Goal: Transaction & Acquisition: Purchase product/service

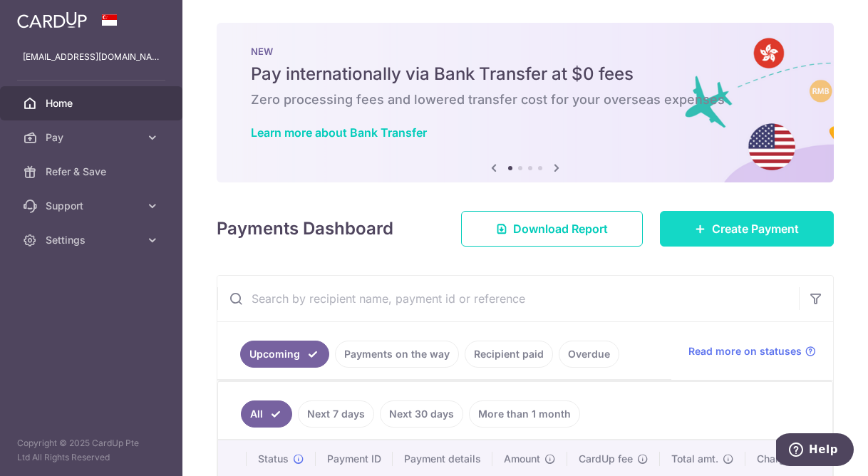
click at [713, 231] on span "Create Payment" at bounding box center [755, 228] width 87 height 17
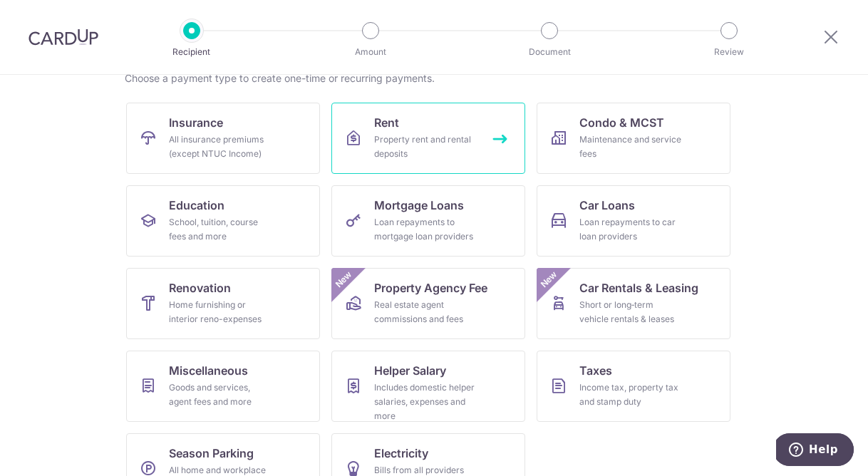
scroll to position [162, 0]
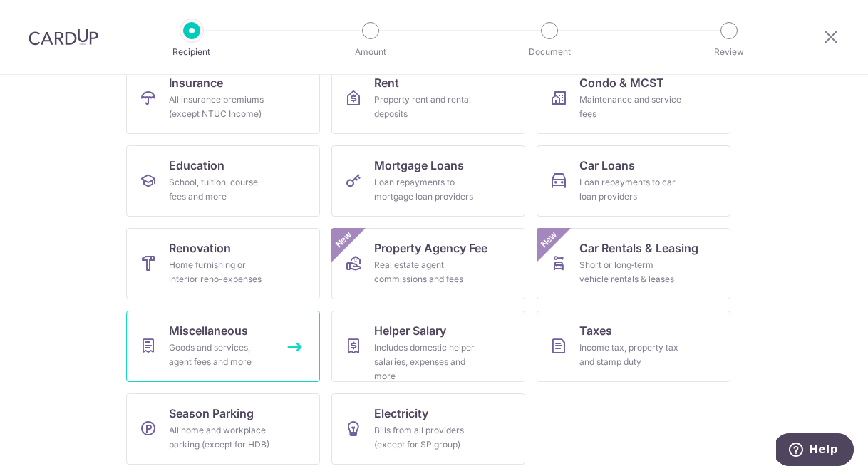
click at [241, 366] on div "Goods and services, agent fees and more" at bounding box center [220, 355] width 103 height 29
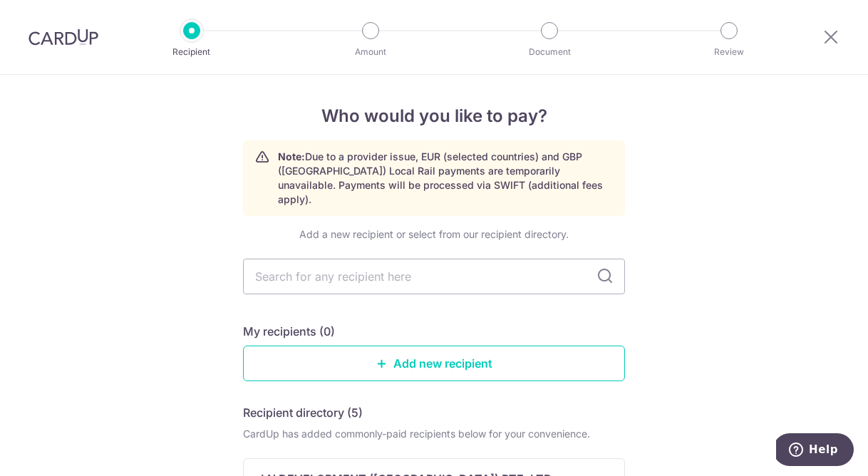
click at [441, 271] on input "text" at bounding box center [434, 277] width 382 height 36
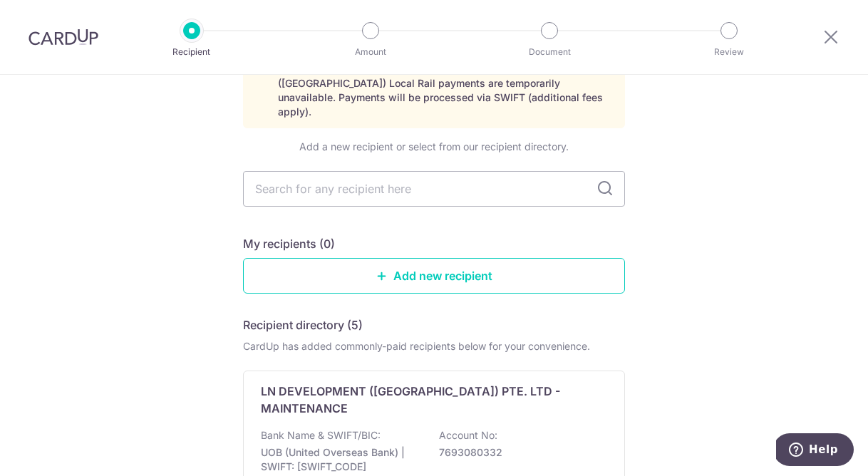
scroll to position [101, 0]
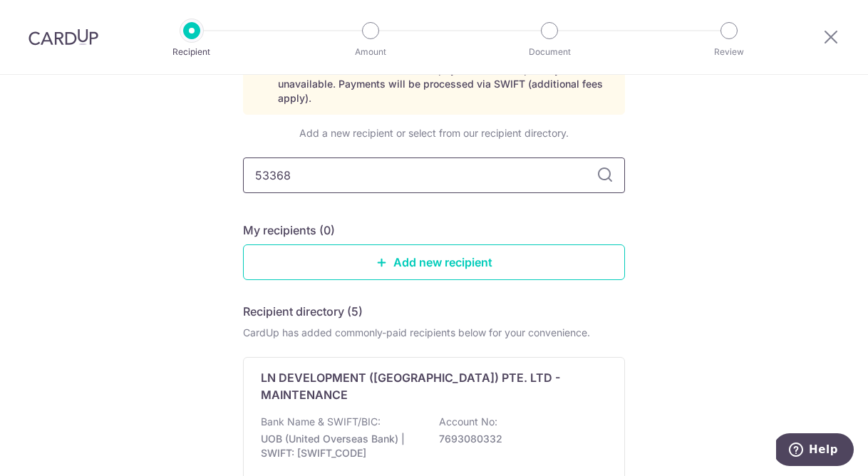
type input "533684"
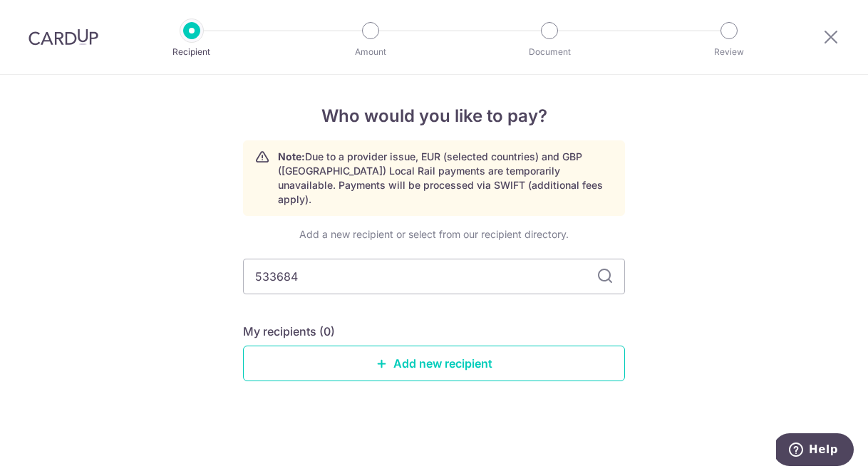
scroll to position [0, 0]
type input "53368438B"
click at [608, 268] on icon at bounding box center [605, 276] width 17 height 17
click at [462, 360] on link "Add new recipient" at bounding box center [434, 364] width 382 height 36
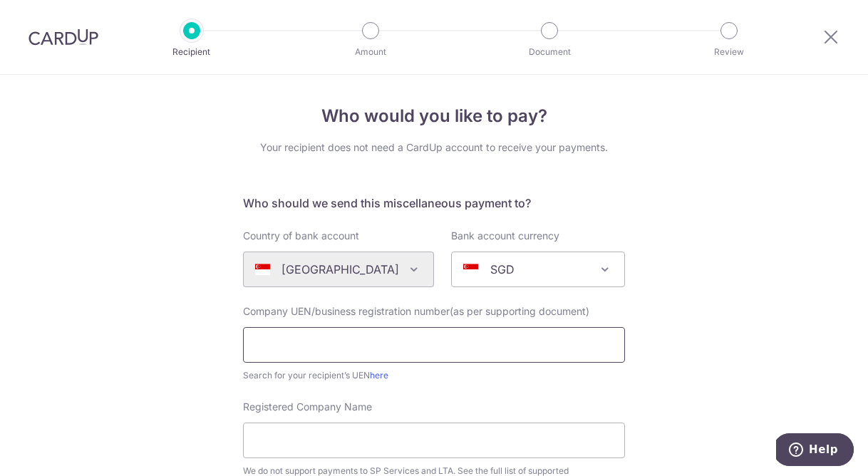
click at [387, 341] on input "text" at bounding box center [434, 345] width 382 height 36
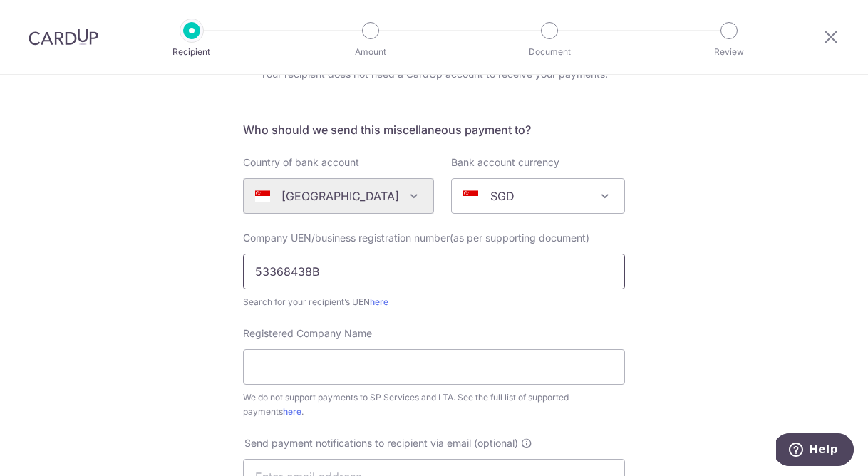
scroll to position [74, 0]
type input "53368438B"
click at [419, 364] on input "Registered Company Name" at bounding box center [434, 367] width 382 height 36
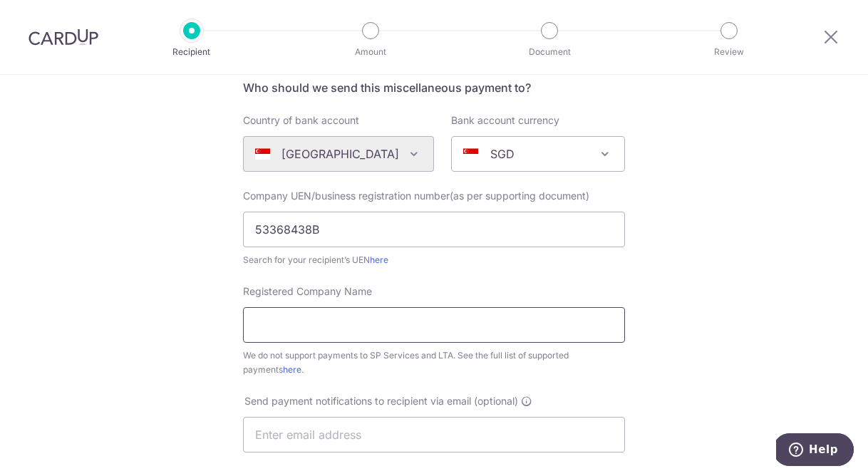
scroll to position [116, 0]
type input "l"
type input "Love Me Tender Films"
click at [438, 425] on input "text" at bounding box center [434, 434] width 382 height 36
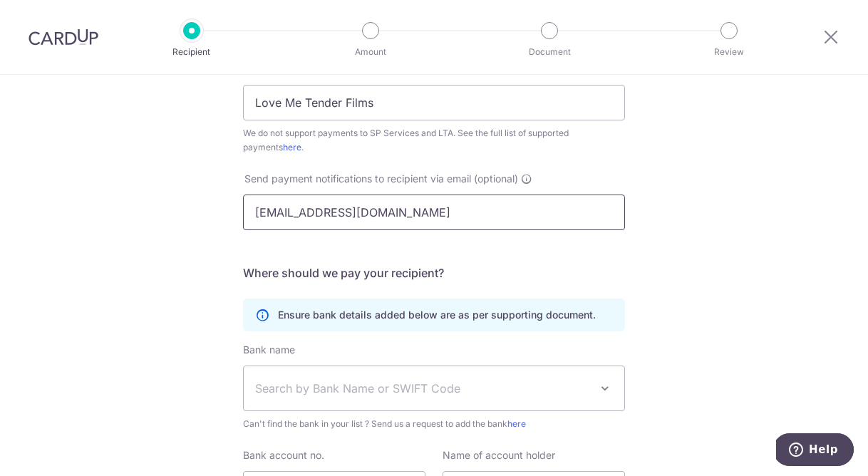
scroll to position [342, 0]
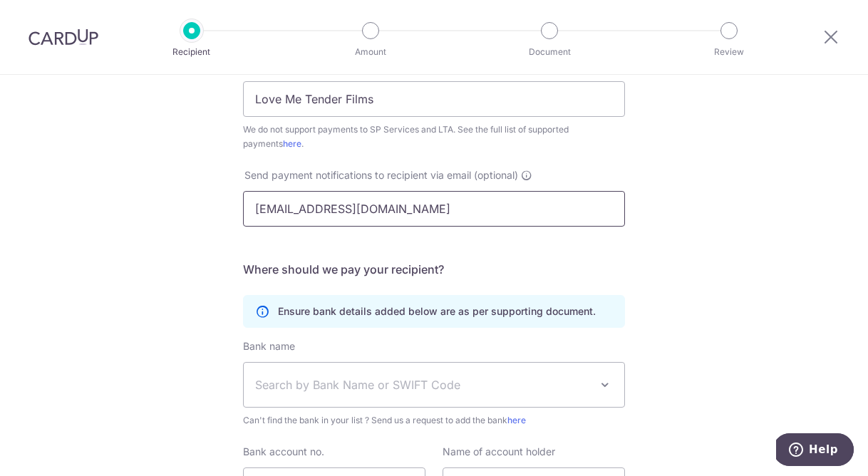
type input "dear@lovemetenderfilms.com"
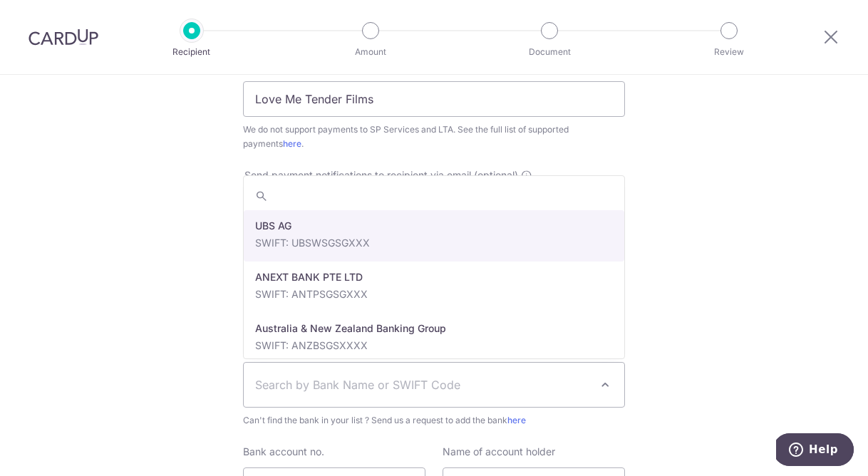
click at [457, 382] on span "Search by Bank Name or SWIFT Code" at bounding box center [422, 384] width 335 height 17
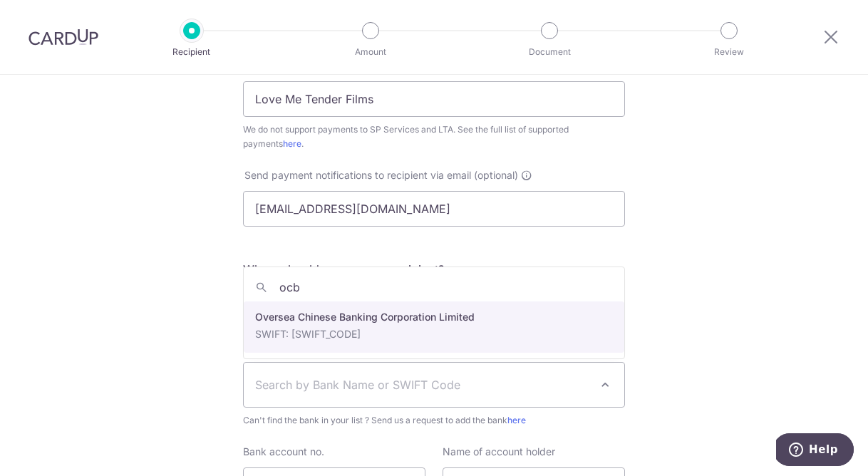
type input "ocb"
select select "12"
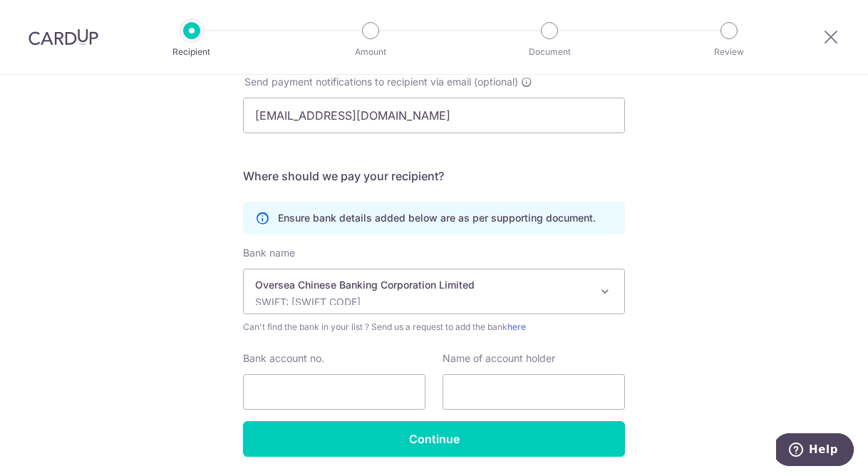
scroll to position [445, 0]
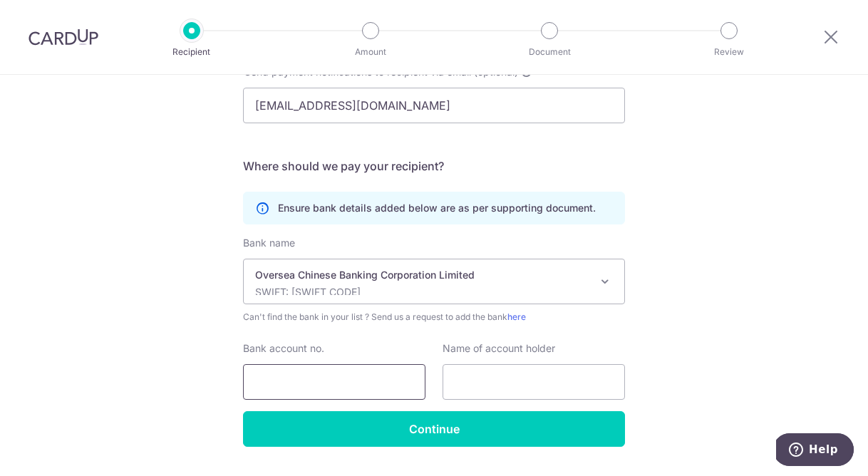
click at [357, 371] on input "Bank account no." at bounding box center [334, 382] width 183 height 36
type input "601318306001"
click at [489, 387] on input "text" at bounding box center [534, 382] width 183 height 36
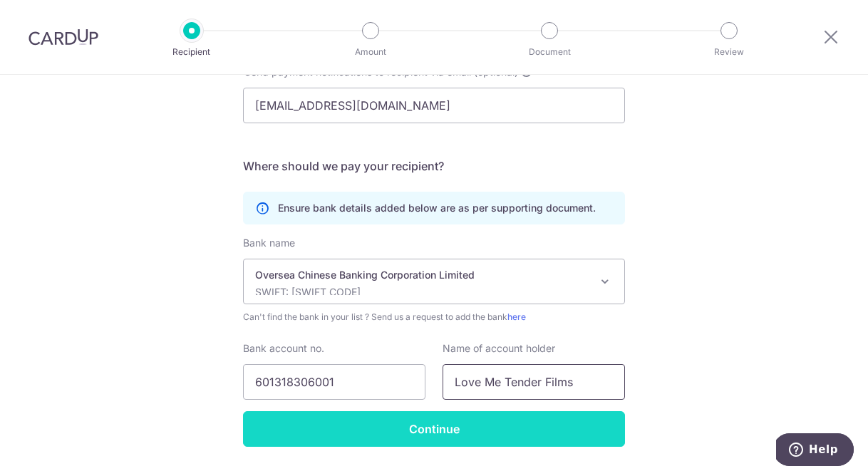
type input "Love Me Tender Films"
click at [495, 426] on input "Continue" at bounding box center [434, 429] width 382 height 36
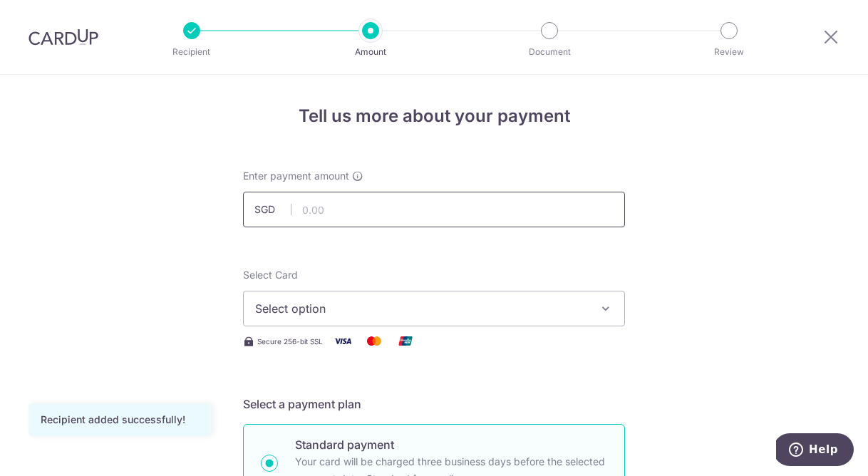
click at [484, 207] on input "text" at bounding box center [434, 210] width 382 height 36
type input "1,496.00"
click at [518, 310] on span "Select option" at bounding box center [421, 308] width 332 height 17
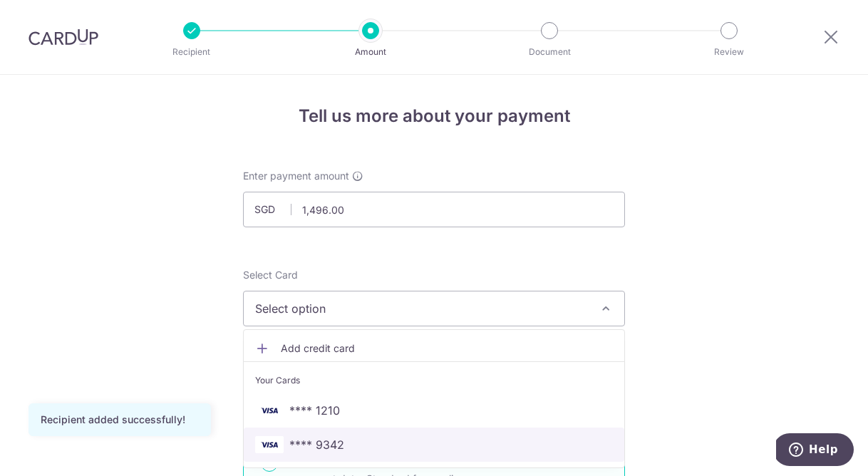
click at [493, 446] on span "**** 9342" at bounding box center [434, 444] width 358 height 17
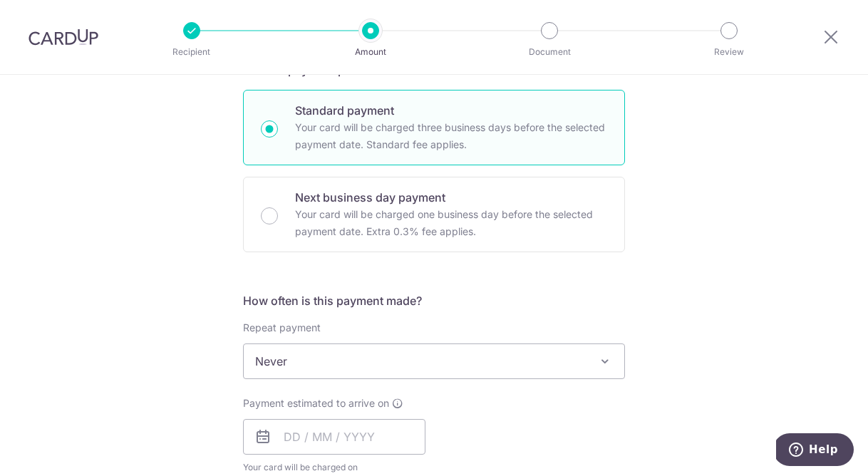
scroll to position [337, 0]
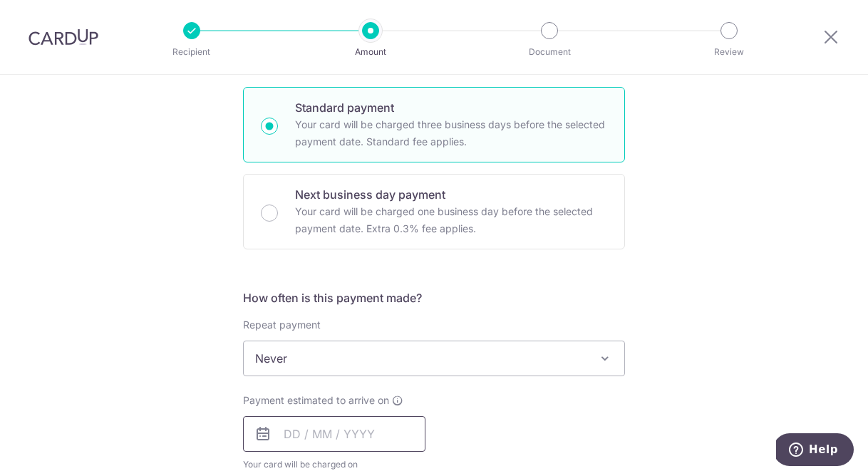
click at [366, 434] on input "text" at bounding box center [334, 434] width 183 height 36
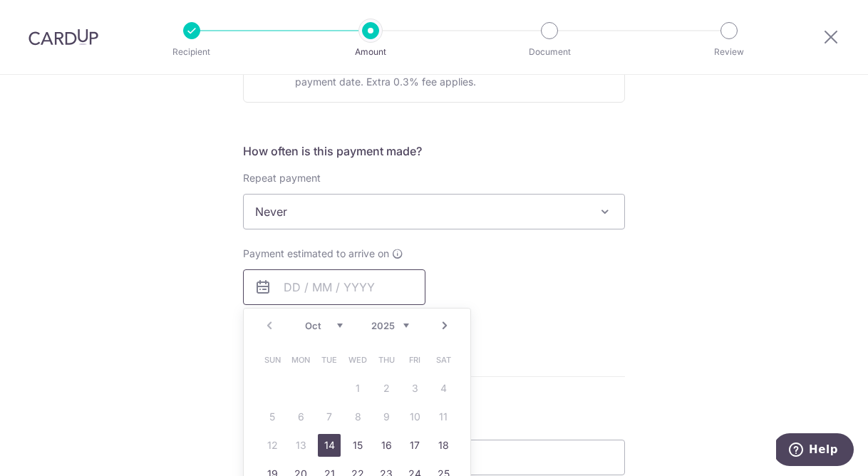
scroll to position [501, 0]
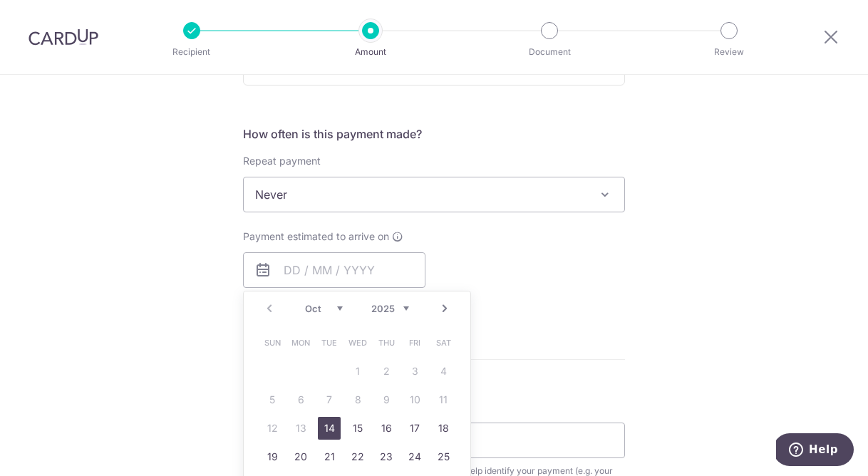
click at [333, 431] on link "14" at bounding box center [329, 428] width 23 height 23
type input "[DATE]"
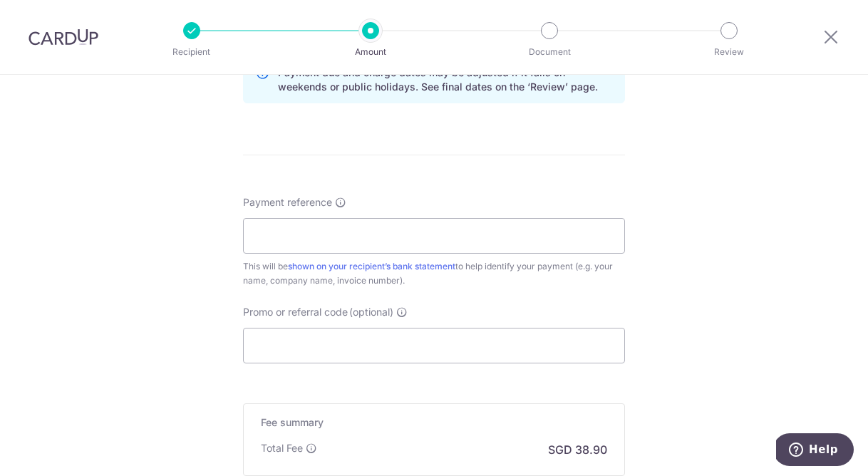
scroll to position [767, 0]
click at [514, 230] on input "Payment reference" at bounding box center [434, 234] width 382 height 36
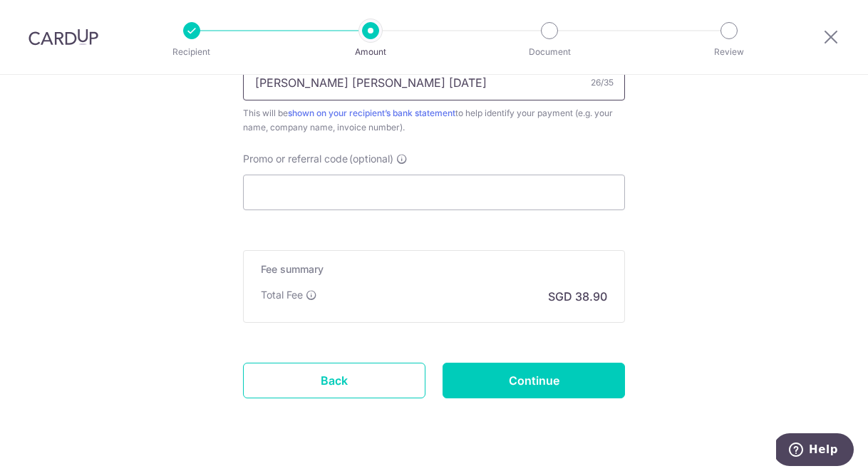
scroll to position [931, 0]
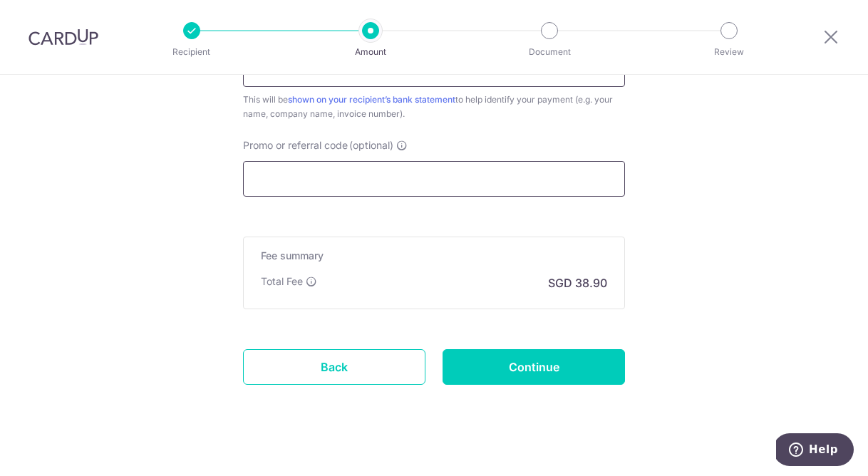
type input "[PERSON_NAME] [PERSON_NAME] [DATE]"
click at [507, 185] on input "Promo or referral code (optional)" at bounding box center [434, 179] width 382 height 36
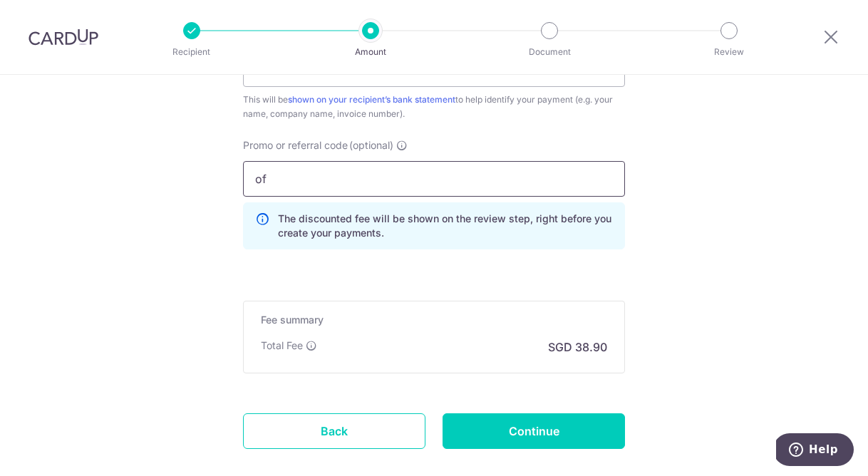
type input "o"
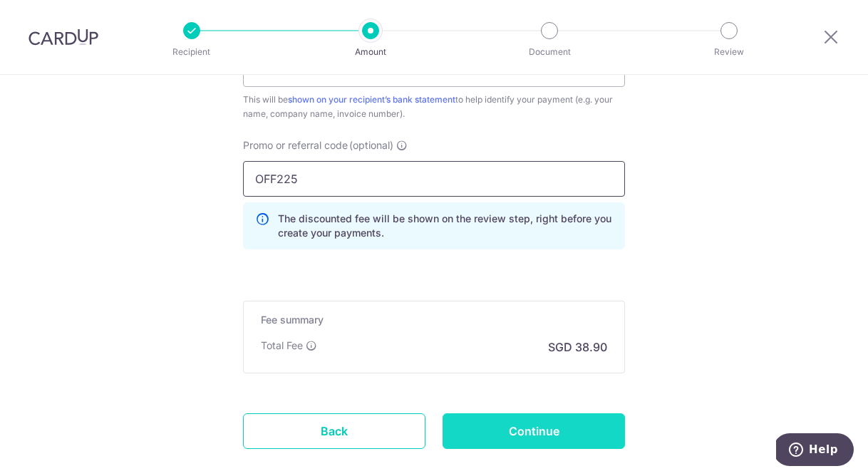
type input "OFF225"
click at [536, 429] on input "Continue" at bounding box center [534, 432] width 183 height 36
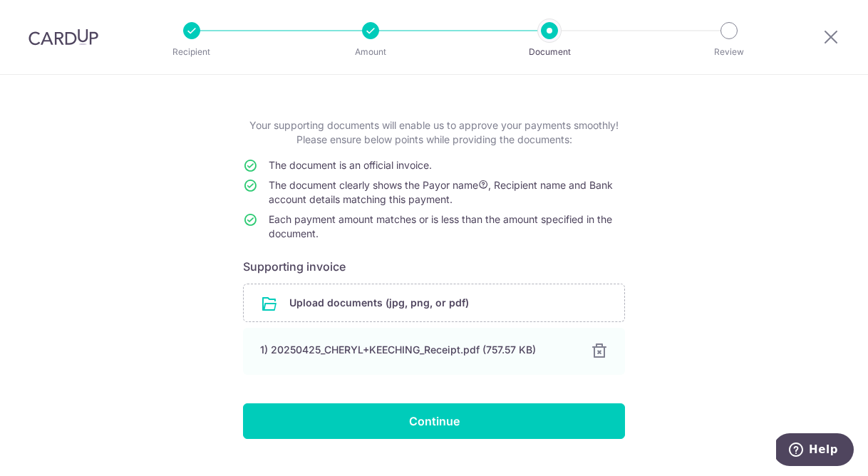
scroll to position [73, 0]
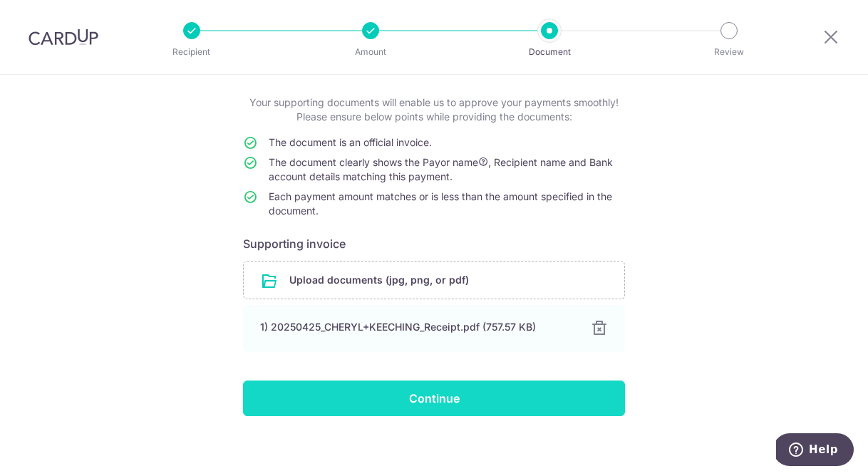
click at [463, 402] on input "Continue" at bounding box center [434, 399] width 382 height 36
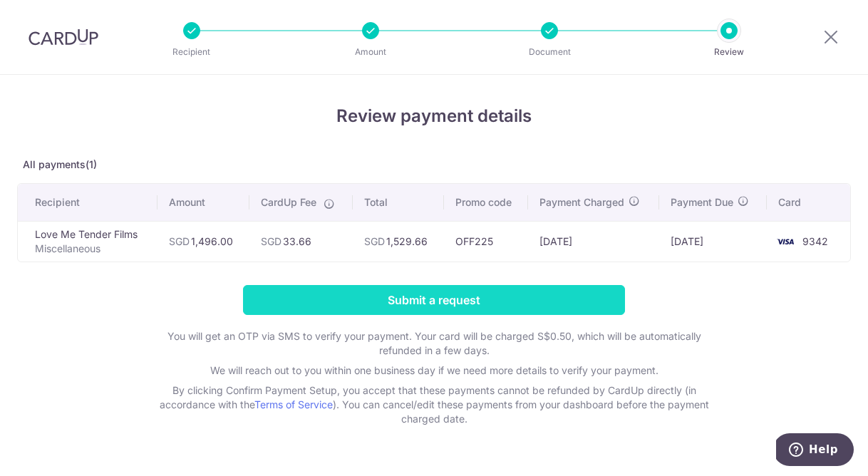
click at [463, 302] on input "Submit a request" at bounding box center [434, 300] width 382 height 30
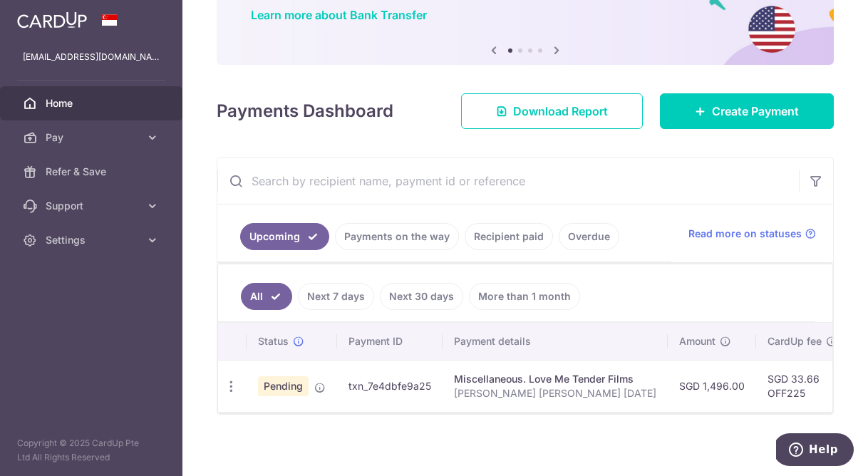
scroll to position [123, 0]
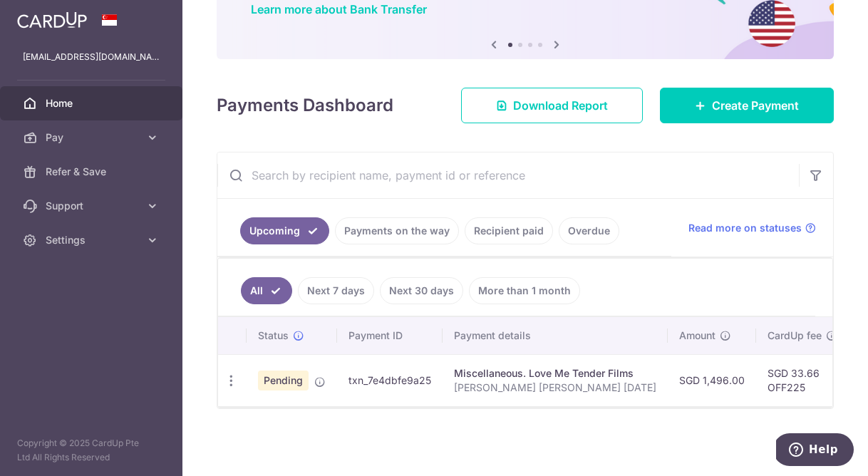
click at [484, 391] on p "[PERSON_NAME] [PERSON_NAME] [DATE]" at bounding box center [555, 388] width 203 height 14
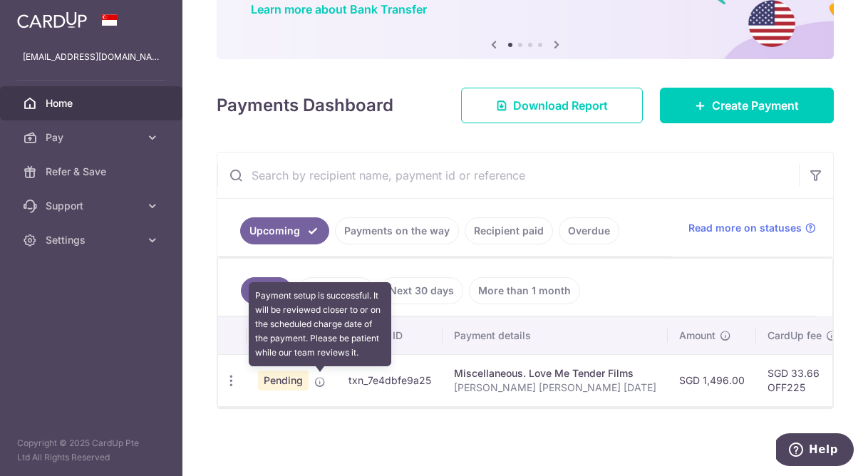
click at [319, 384] on icon at bounding box center [319, 381] width 11 height 11
